Goal: Browse casually: Explore the website without a specific task or goal

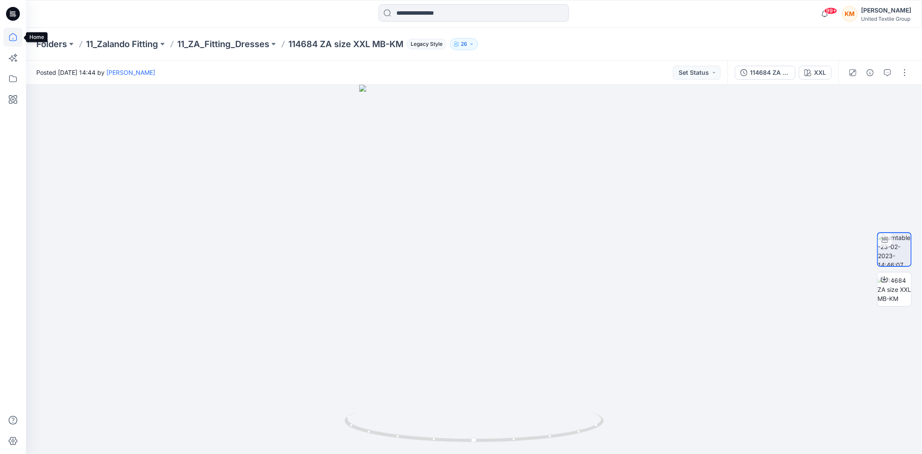
click at [16, 38] on icon at bounding box center [12, 37] width 19 height 19
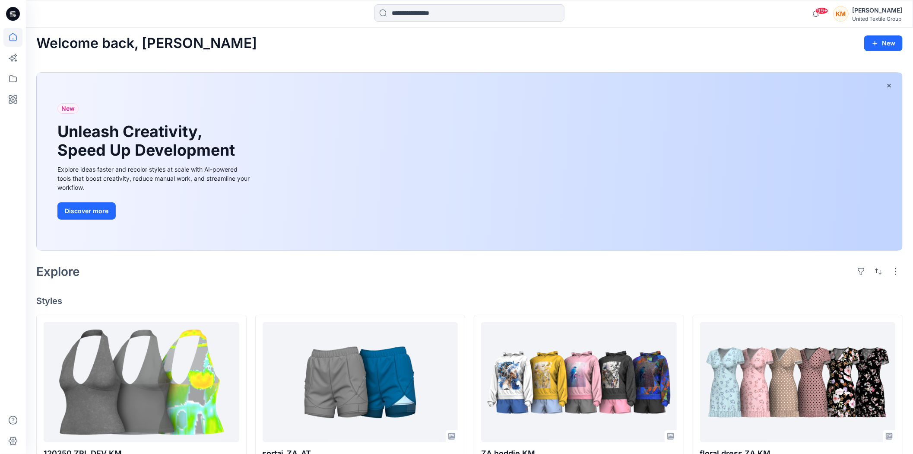
scroll to position [48, 0]
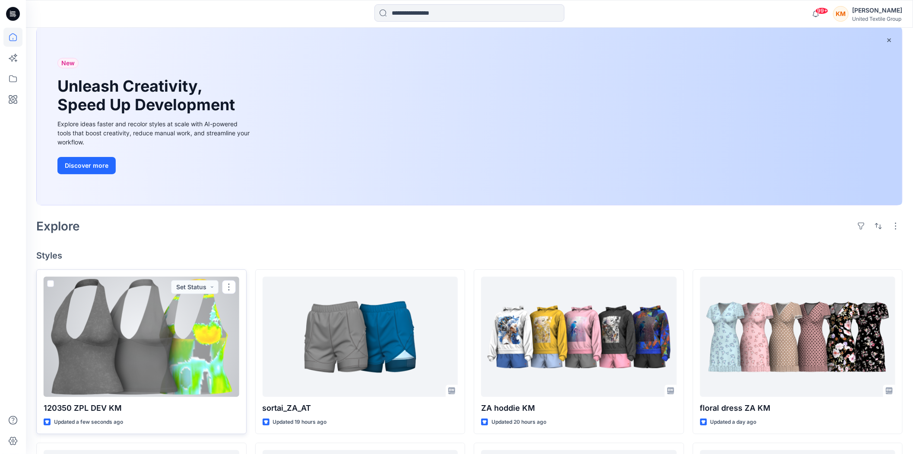
click at [176, 340] on div at bounding box center [142, 337] width 196 height 120
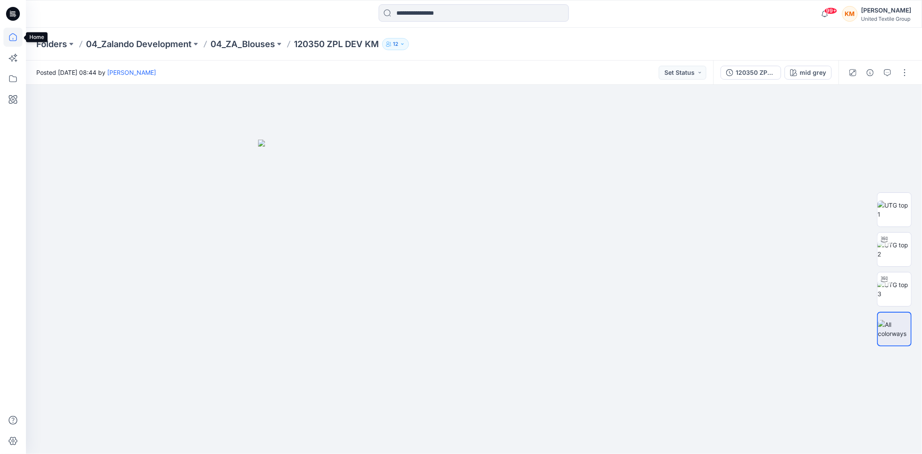
click at [15, 35] on icon at bounding box center [12, 37] width 19 height 19
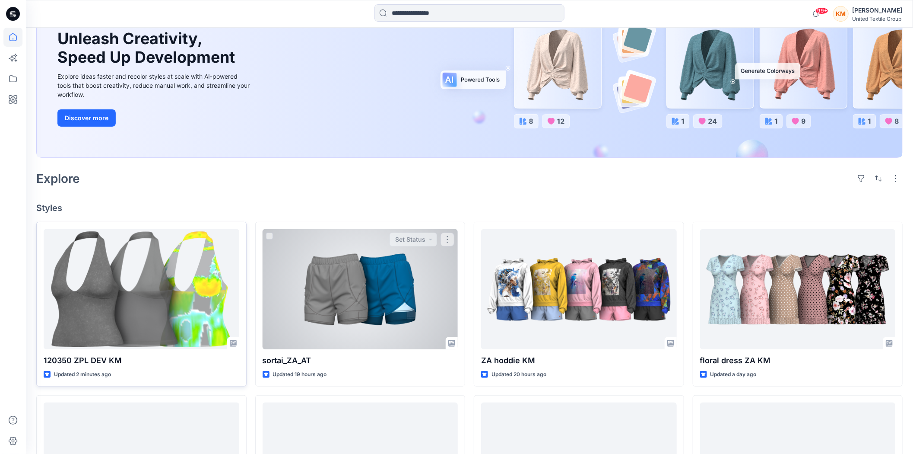
scroll to position [96, 0]
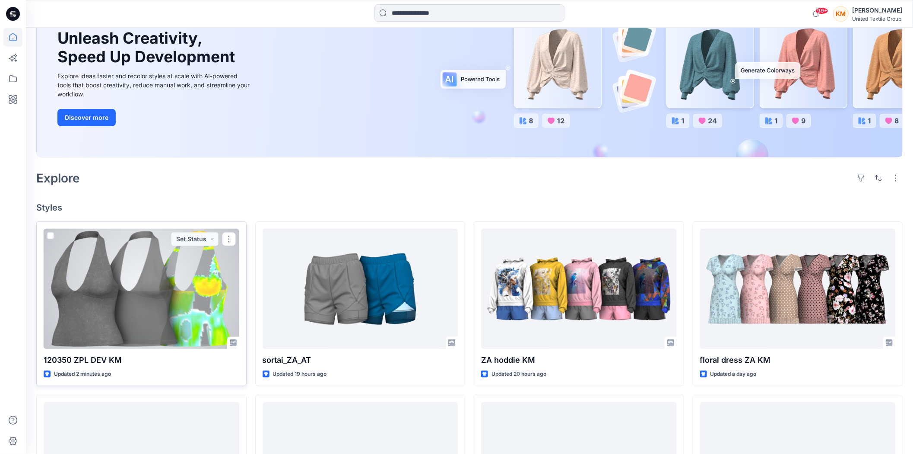
click at [182, 288] on div at bounding box center [142, 289] width 196 height 120
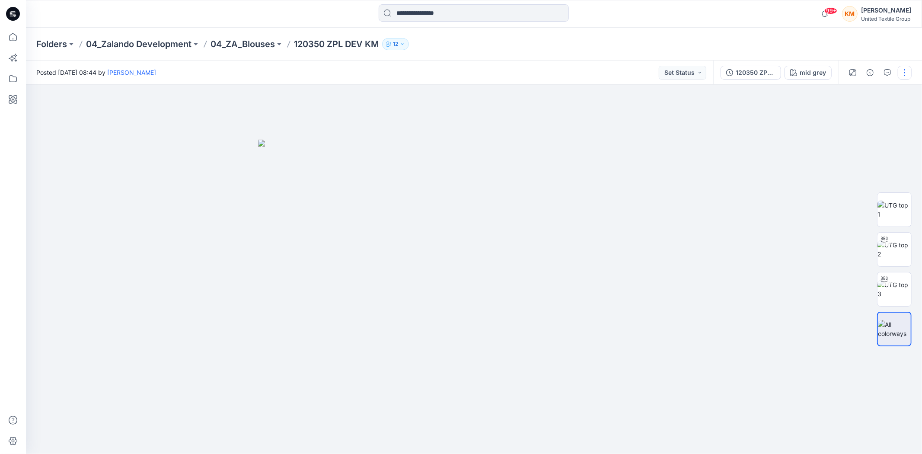
click at [902, 72] on button "button" at bounding box center [904, 73] width 14 height 14
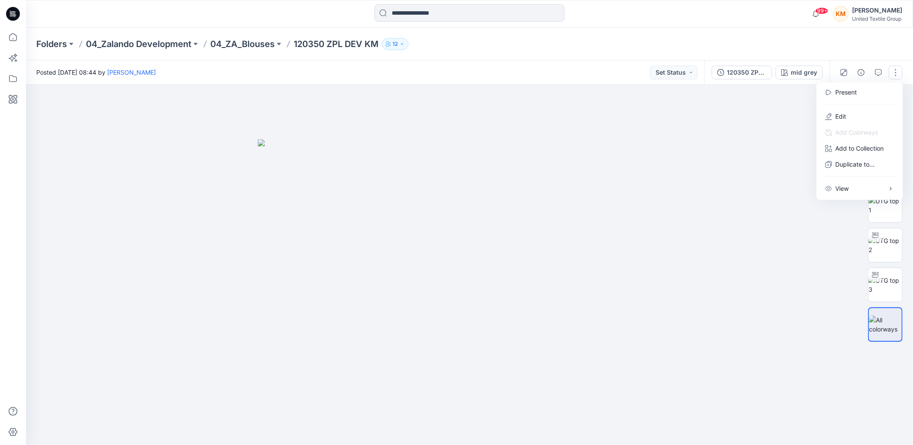
drag, startPoint x: 681, startPoint y: 349, endPoint x: 677, endPoint y: 356, distance: 7.6
click at [681, 349] on img at bounding box center [474, 297] width 432 height 314
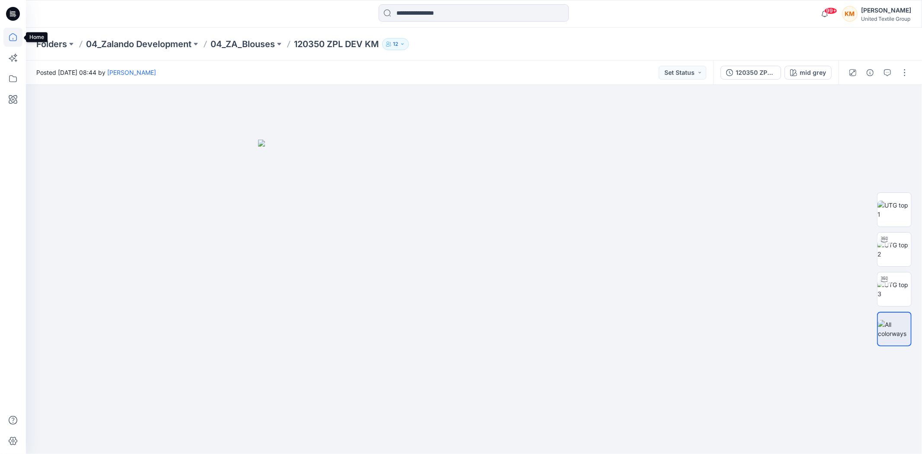
click at [10, 37] on icon at bounding box center [12, 37] width 19 height 19
